Goal: Task Accomplishment & Management: Use online tool/utility

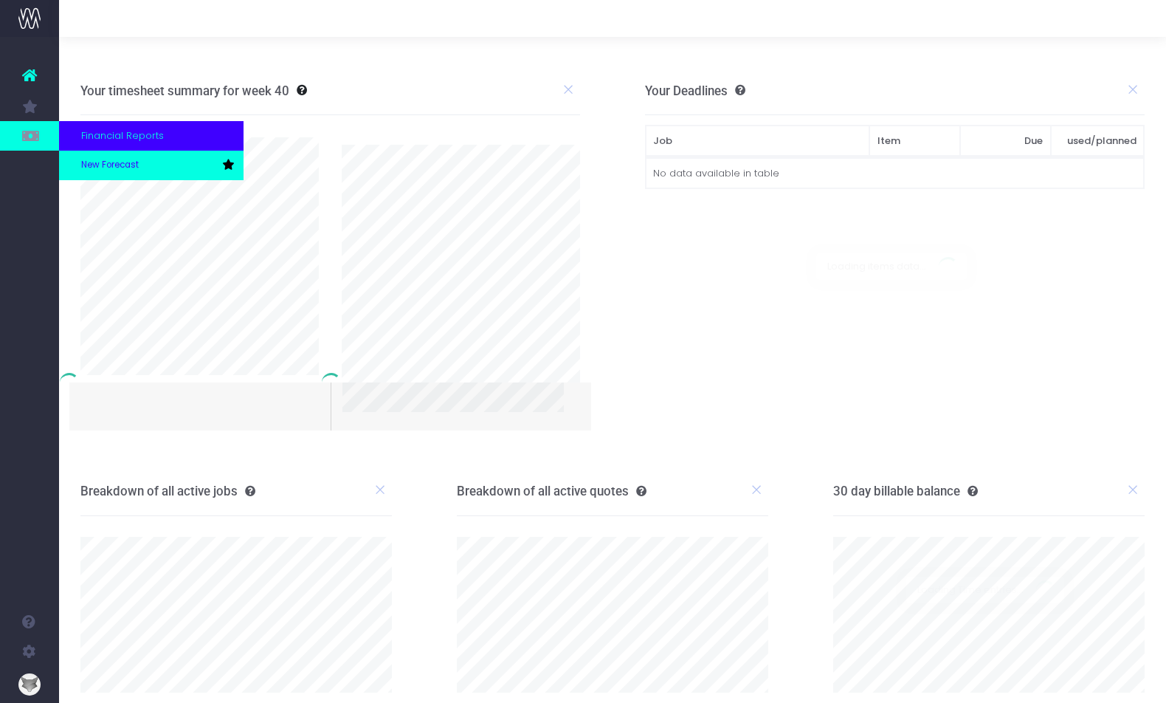
click at [93, 165] on span "New Forecast" at bounding box center [110, 165] width 58 height 13
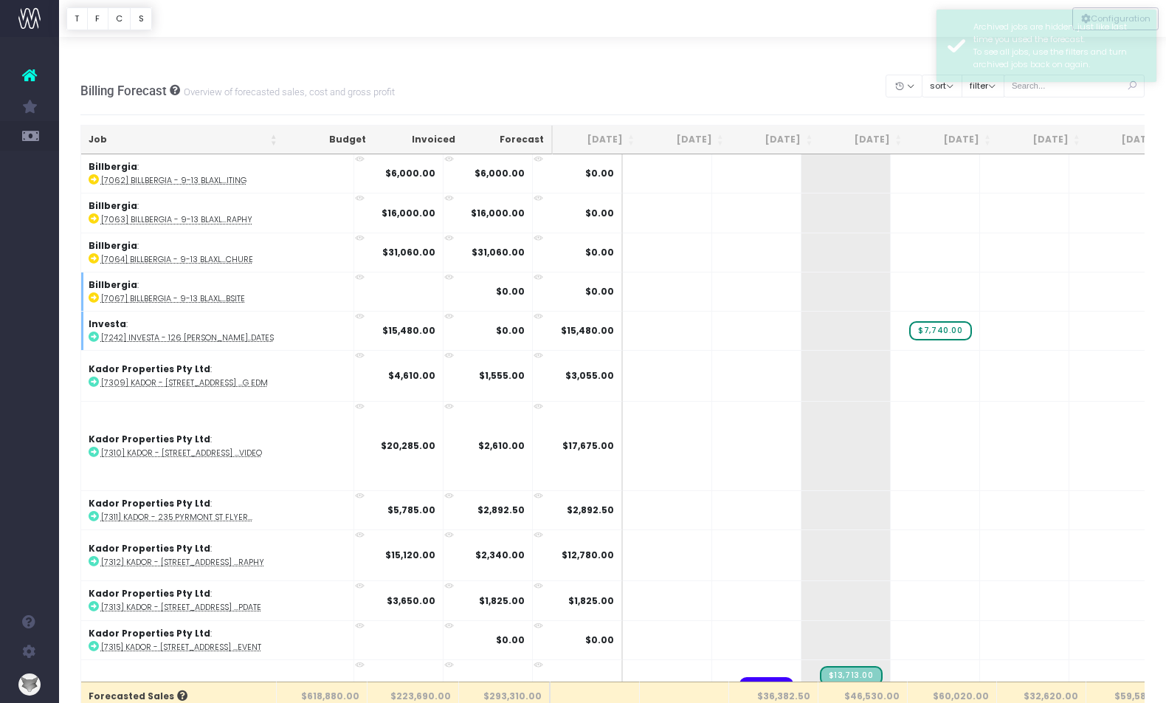
click at [915, 30] on div at bounding box center [612, 18] width 1107 height 37
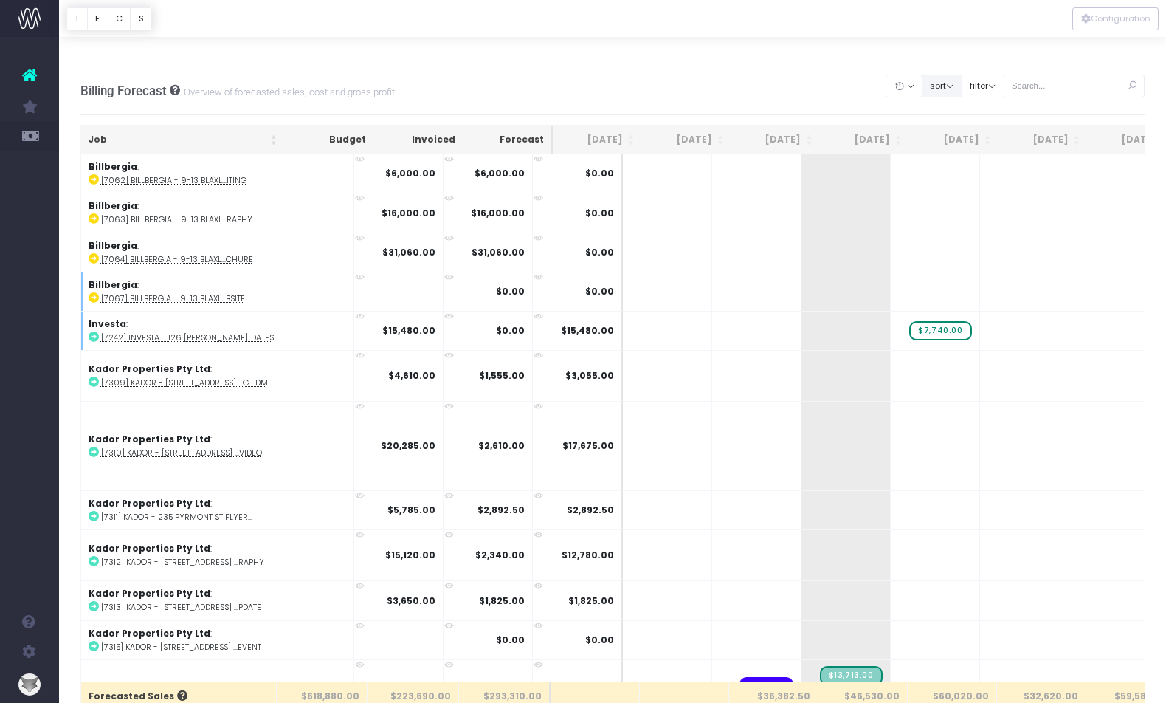
click at [952, 75] on button "sort" at bounding box center [942, 86] width 41 height 23
drag, startPoint x: 954, startPoint y: 107, endPoint x: 988, endPoint y: 69, distance: 50.2
click at [954, 127] on link "Sort by Client Name Asc" at bounding box center [979, 139] width 115 height 25
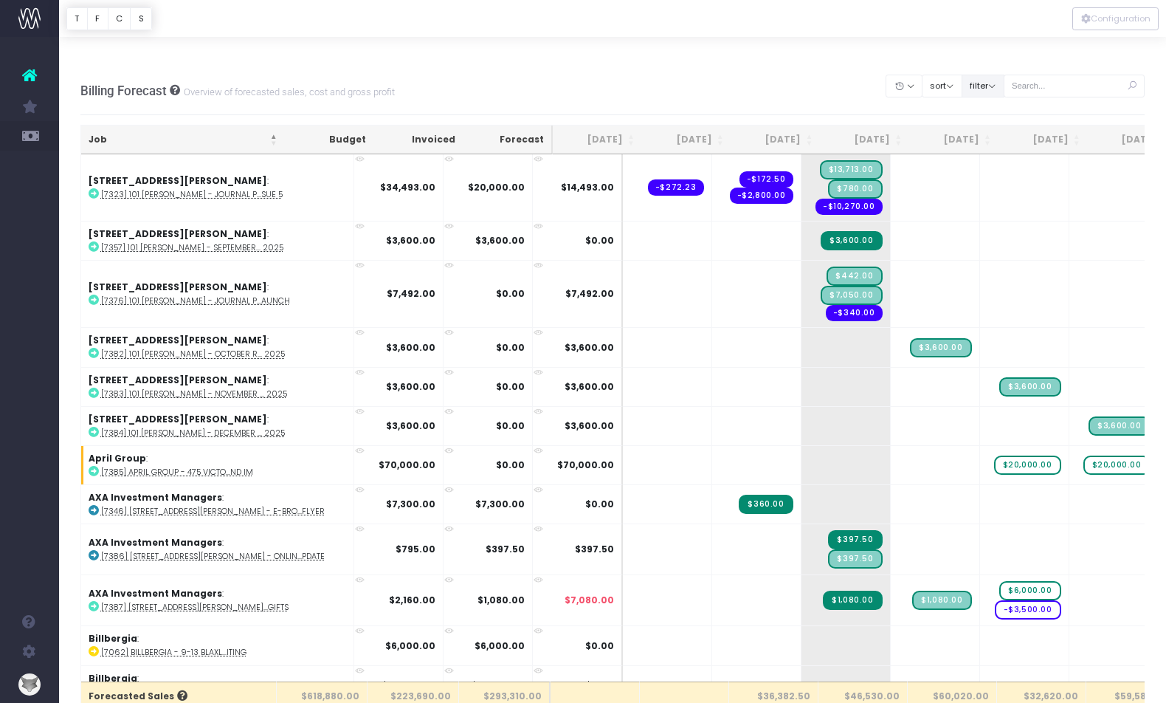
click at [995, 75] on button "filter" at bounding box center [983, 86] width 43 height 23
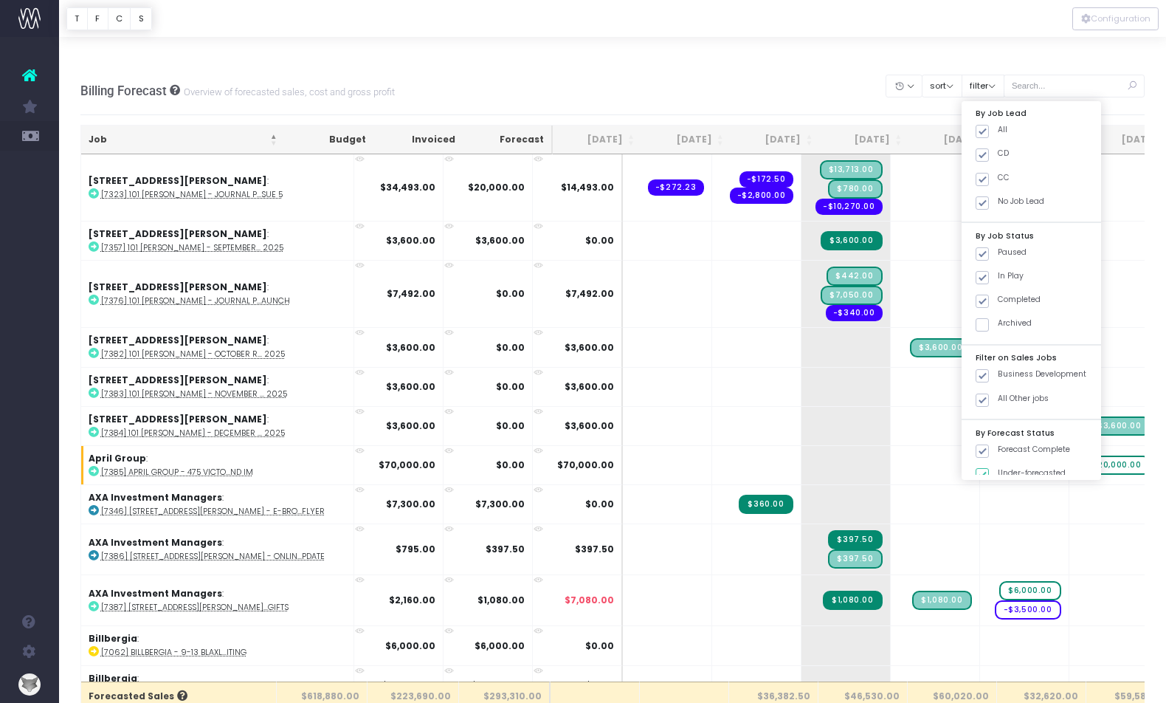
drag, startPoint x: 709, startPoint y: 52, endPoint x: 559, endPoint y: 101, distance: 158.3
click at [706, 66] on div "Billing Forecast Overview of forecasted sales, cost and gross profit Clear Filt…" at bounding box center [612, 90] width 1065 height 49
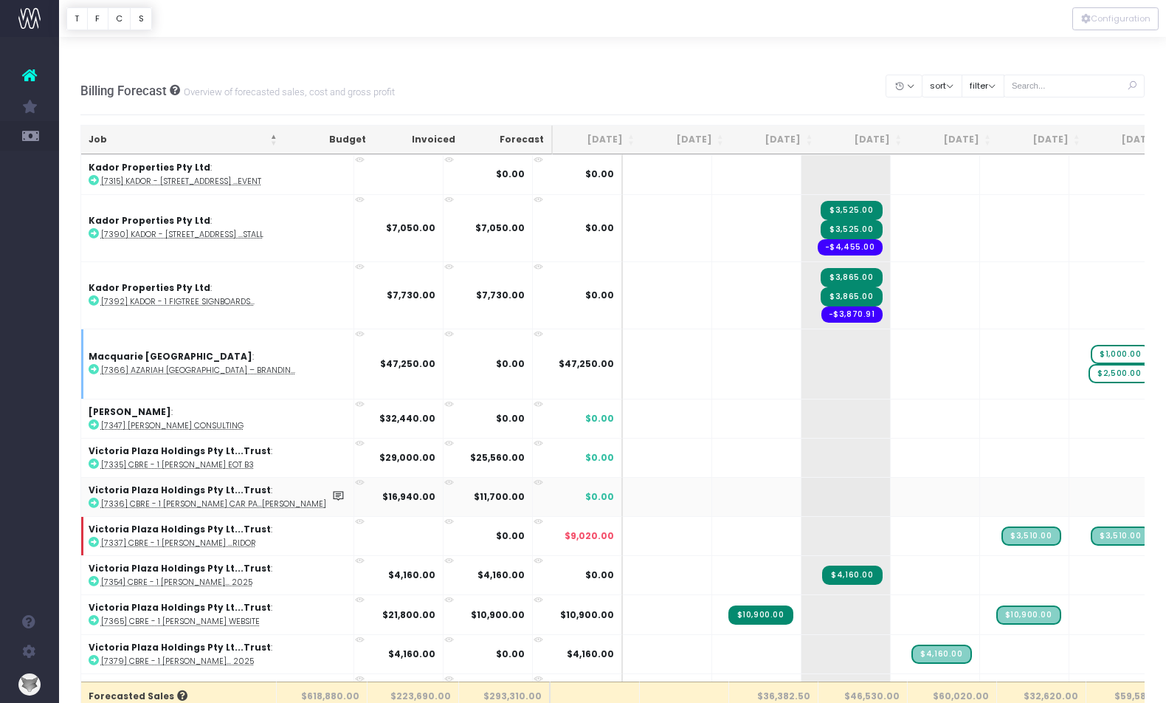
scroll to position [1748, 0]
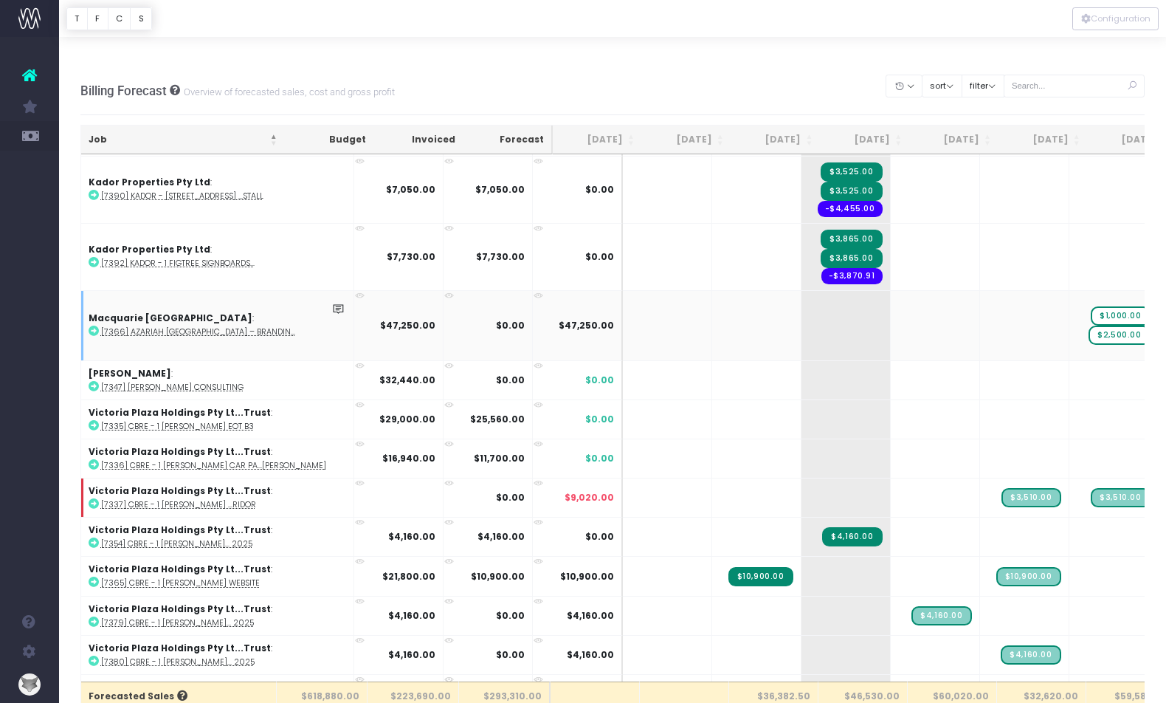
click at [144, 326] on abbr "[7366] Azariah [GEOGRAPHIC_DATA] – Brandin..." at bounding box center [198, 331] width 194 height 11
